Goal: Transaction & Acquisition: Purchase product/service

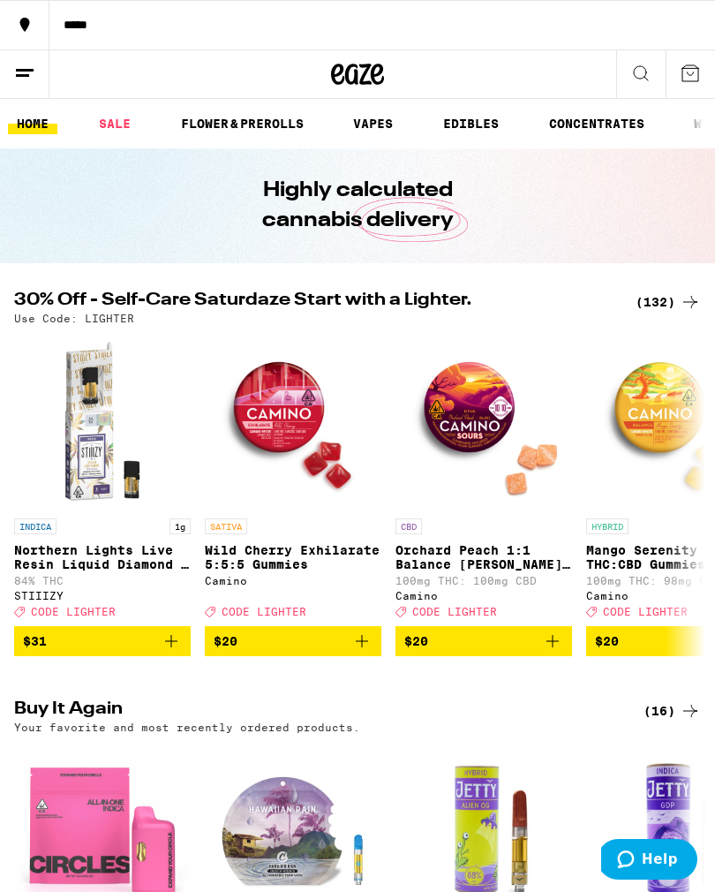
click at [686, 299] on icon at bounding box center [690, 301] width 21 height 21
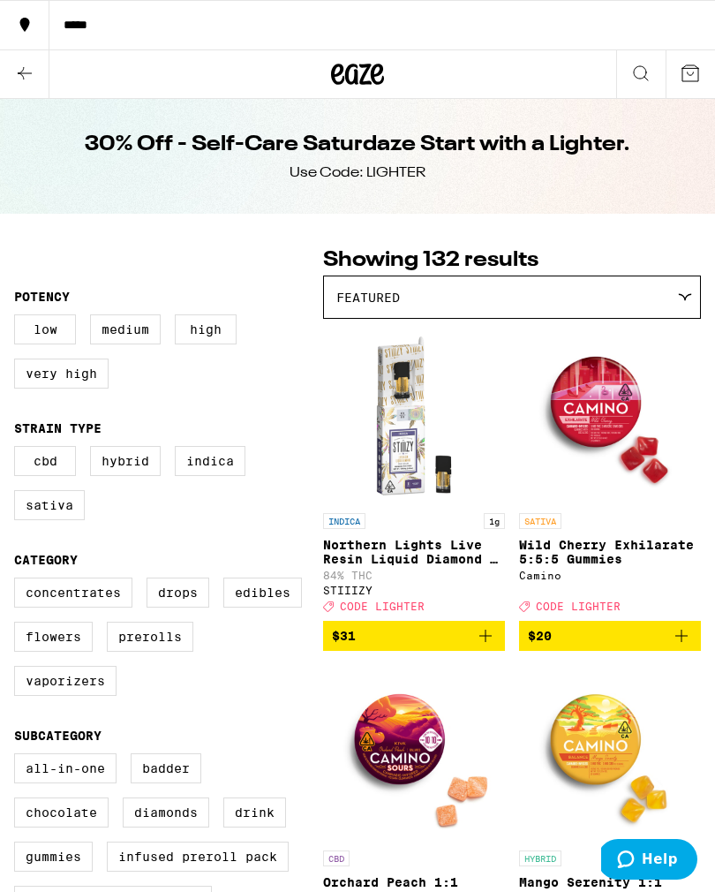
click at [106, 696] on label "Vaporizers" at bounding box center [65, 681] width 102 height 30
click at [19, 581] on input "Vaporizers" at bounding box center [18, 580] width 1 height 1
checkbox input "true"
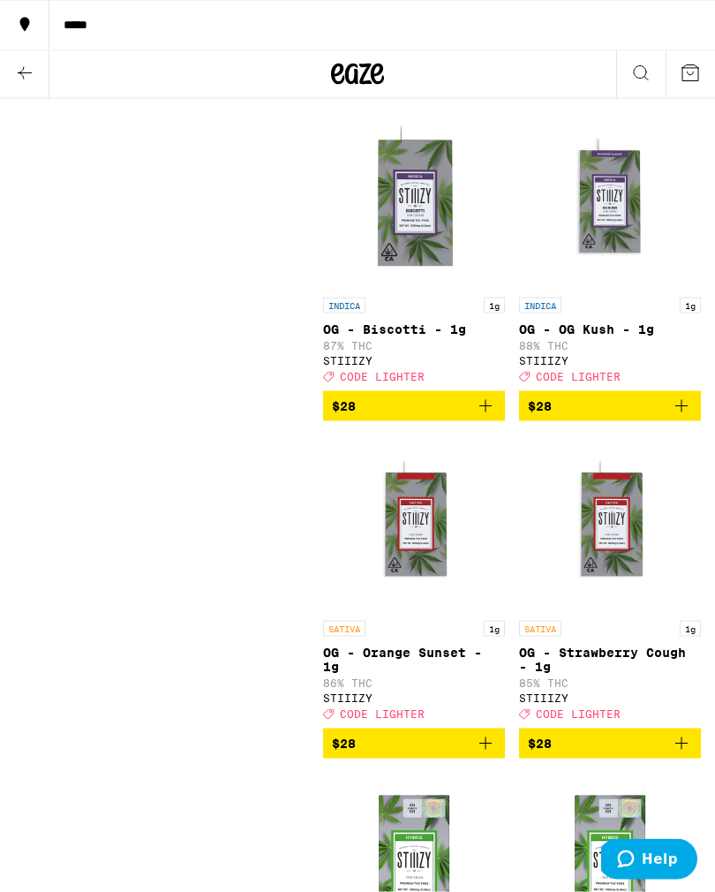
scroll to position [2548, 0]
